Goal: Find contact information: Find contact information

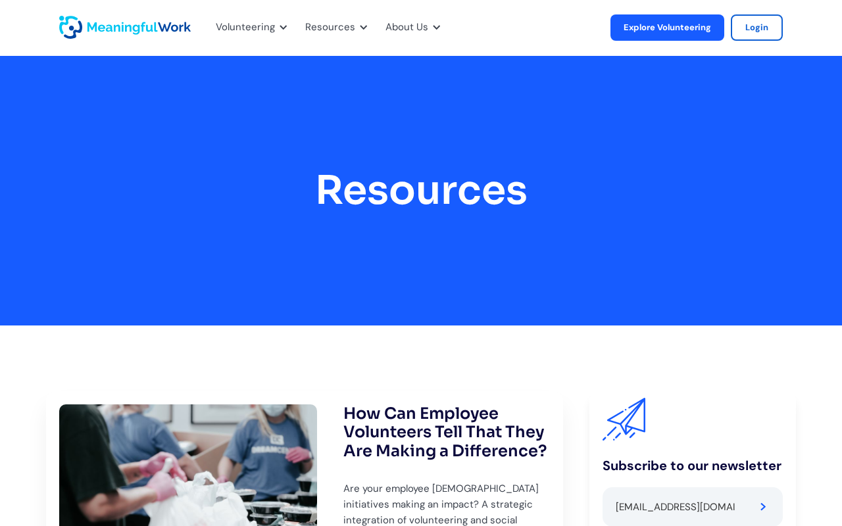
type input "[EMAIL_ADDRESS][DOMAIN_NAME]"
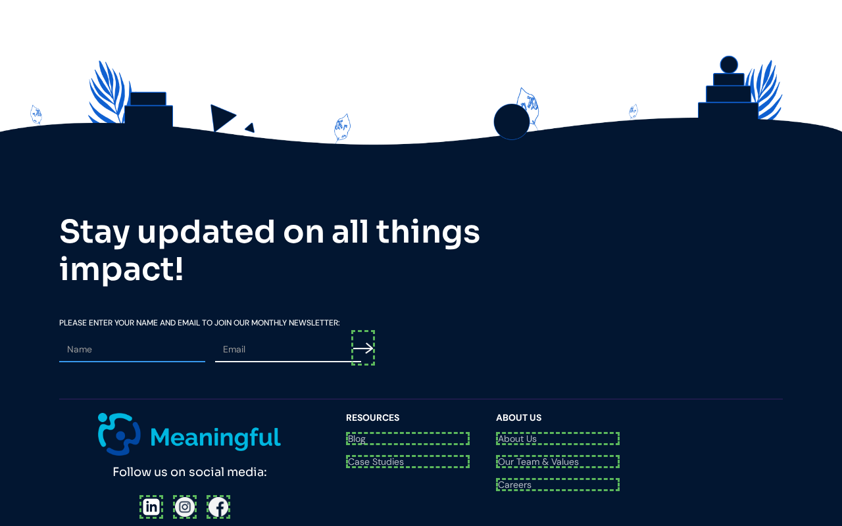
type input "Please wait..."
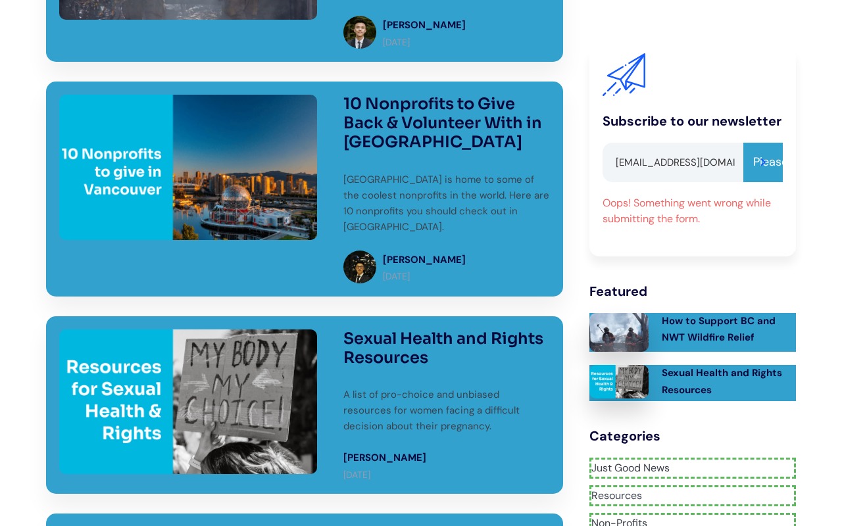
click at [692, 462] on link "Just Good News" at bounding box center [692, 468] width 207 height 21
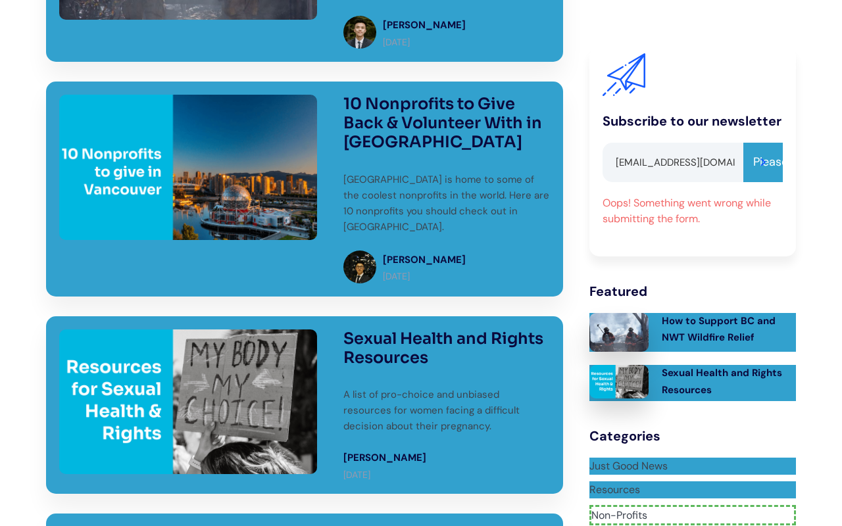
click at [692, 486] on link "Resources" at bounding box center [692, 489] width 207 height 17
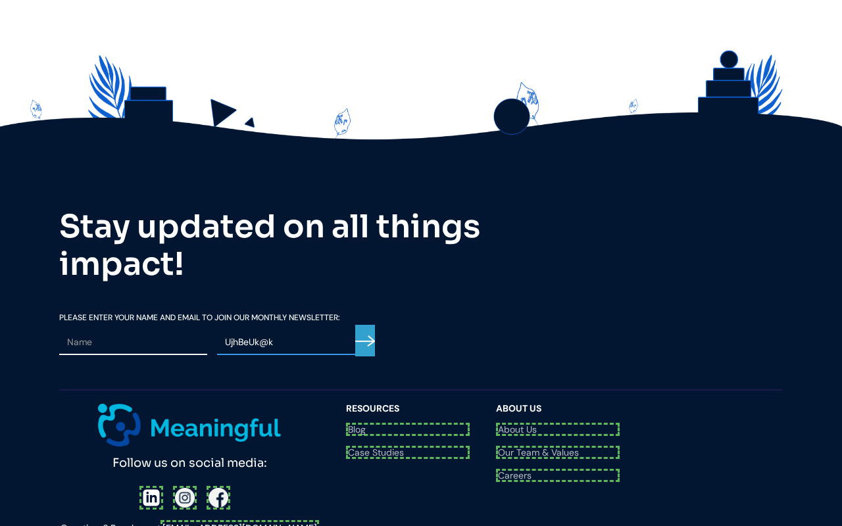
scroll to position [1665, 0]
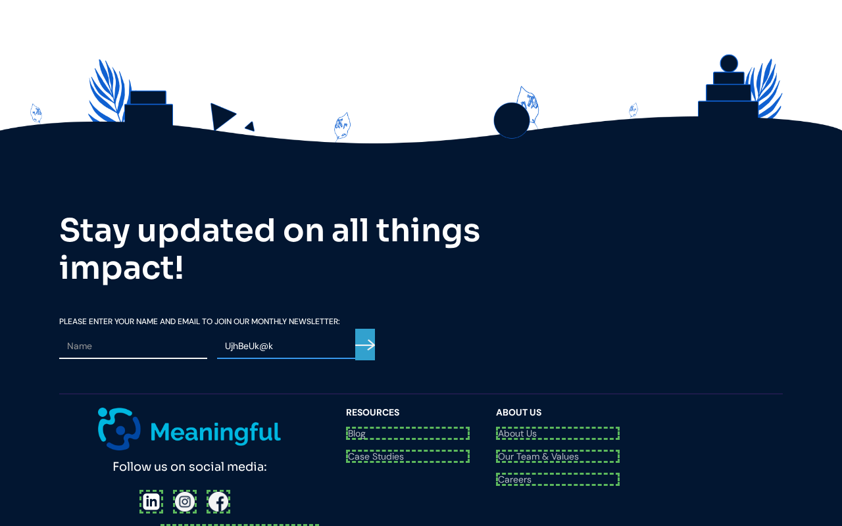
type input "UjhBeUk@k"
click at [365, 329] on input "Email Form" at bounding box center [365, 345] width 20 height 32
click at [182, 490] on div at bounding box center [189, 502] width 93 height 24
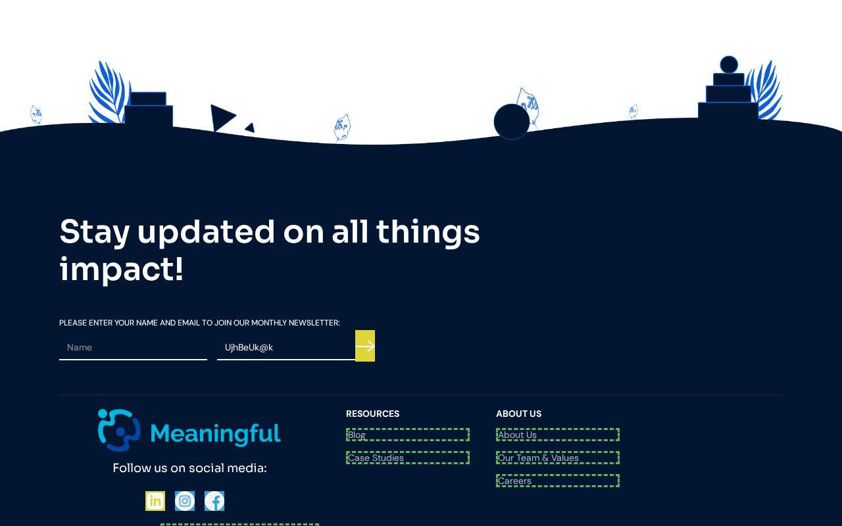
click at [214, 409] on div "Follow us on social media: Questions? Reach us at [EMAIL_ADDRESS][DOMAIN_NAME]" at bounding box center [196, 474] width 274 height 130
click at [239, 526] on link "[EMAIL_ADDRESS][DOMAIN_NAME]" at bounding box center [239, 532] width 155 height 12
